Goal: Information Seeking & Learning: Compare options

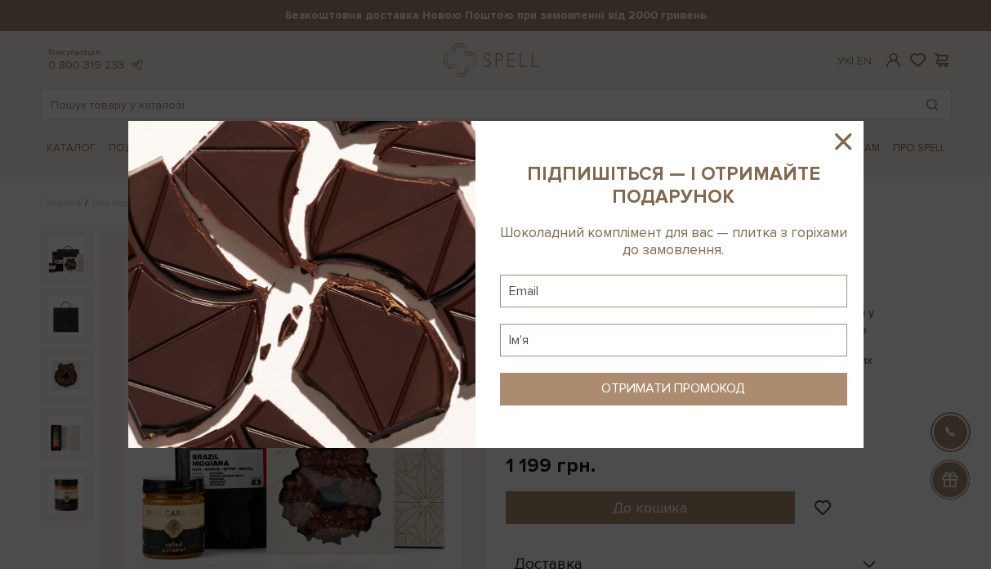
click at [846, 136] on icon at bounding box center [843, 141] width 16 height 16
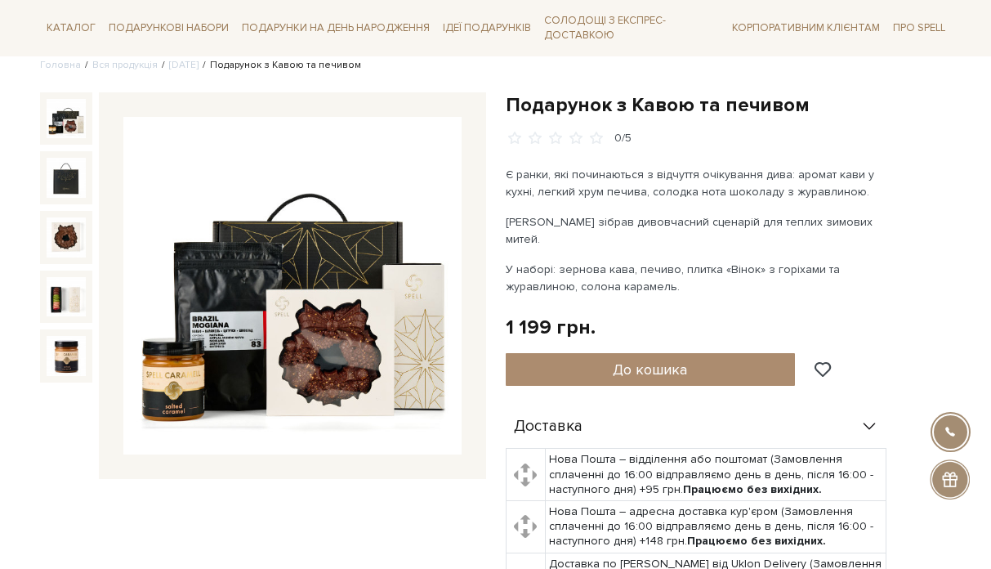
scroll to position [140, 0]
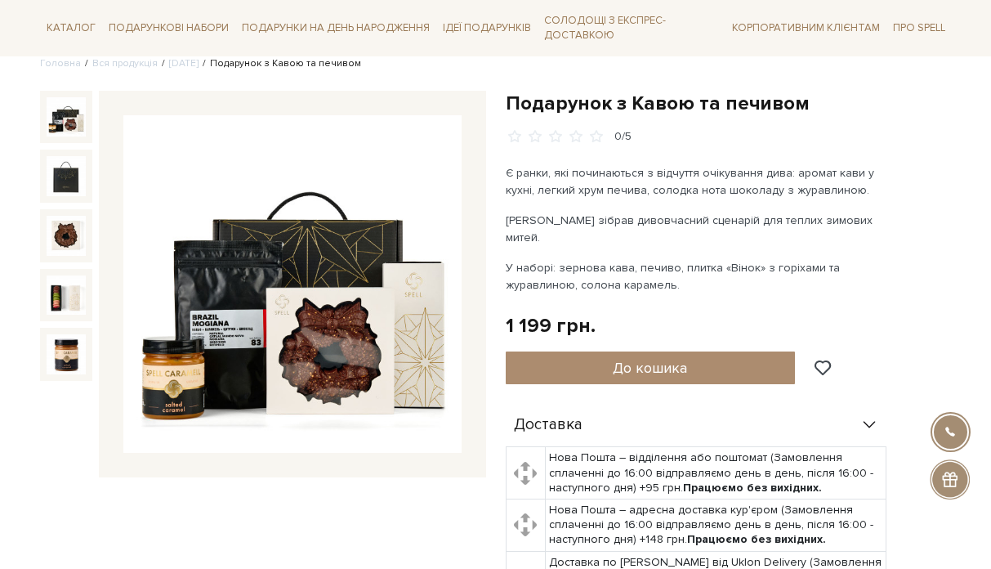
click at [338, 256] on img at bounding box center [291, 283] width 337 height 337
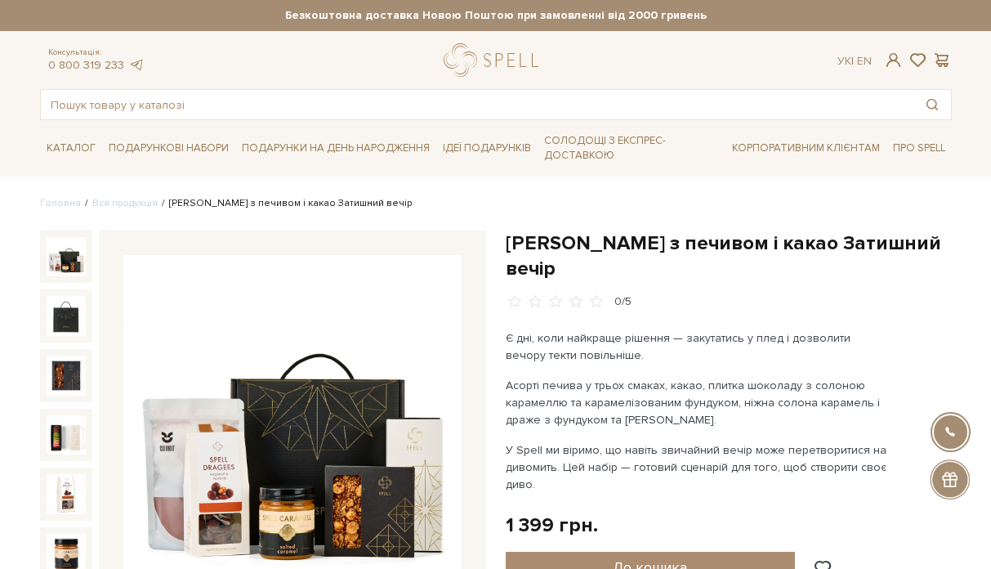
click at [366, 403] on img at bounding box center [291, 423] width 337 height 337
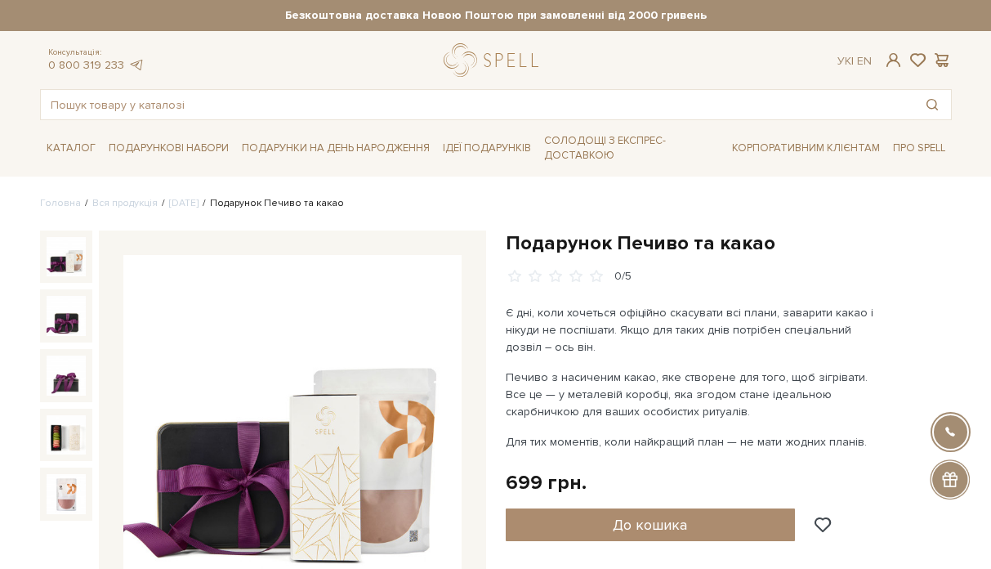
click at [355, 463] on img at bounding box center [291, 423] width 337 height 337
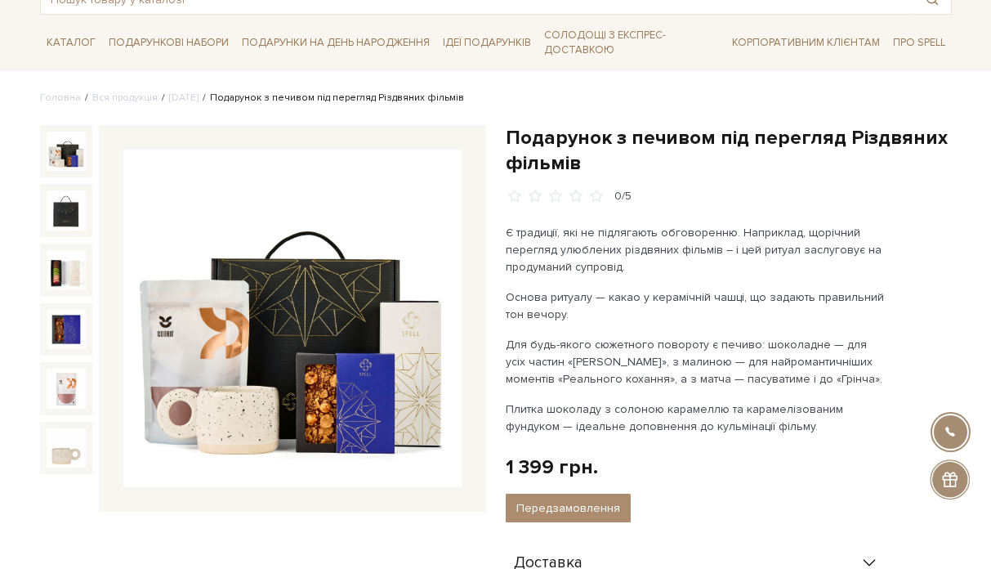
scroll to position [121, 0]
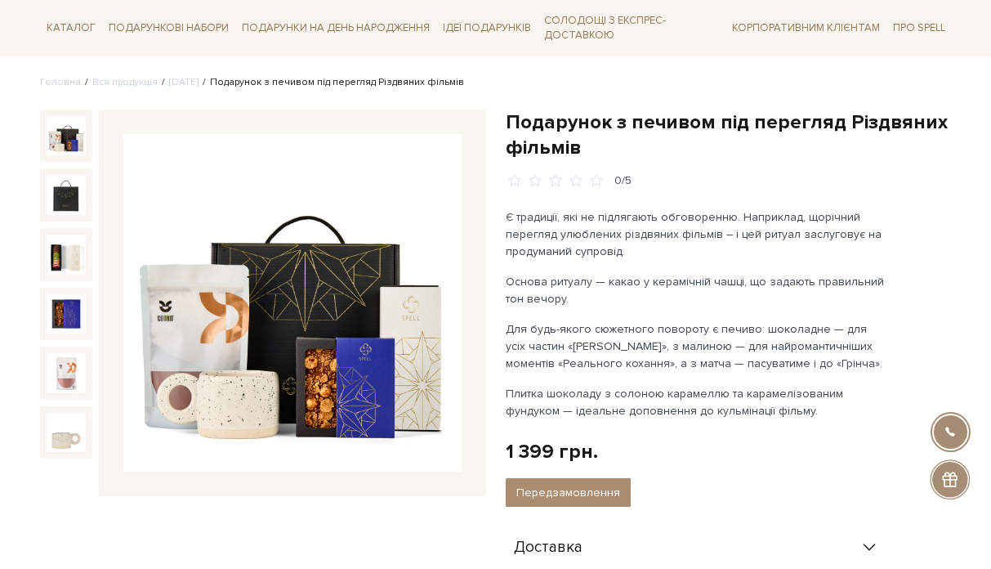
click at [274, 297] on img at bounding box center [291, 302] width 337 height 337
